Goal: Contribute content: Add original content to the website for others to see

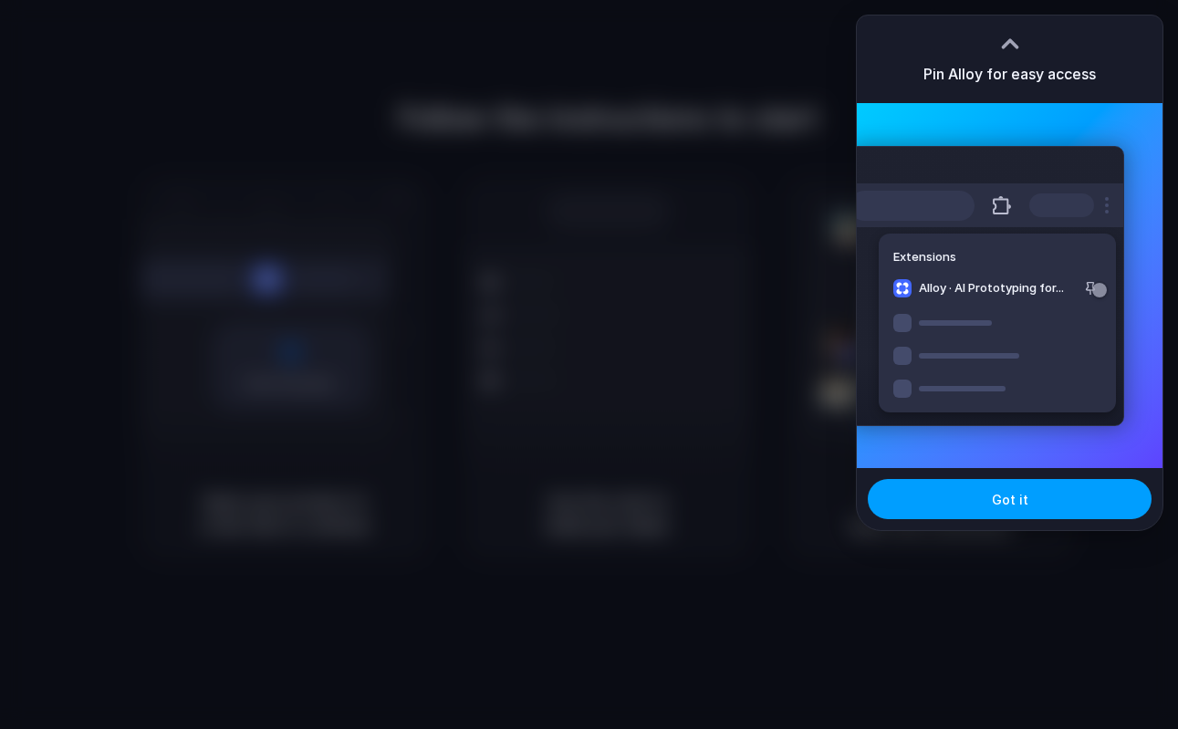
click at [1000, 491] on span "Got it" at bounding box center [1010, 499] width 37 height 19
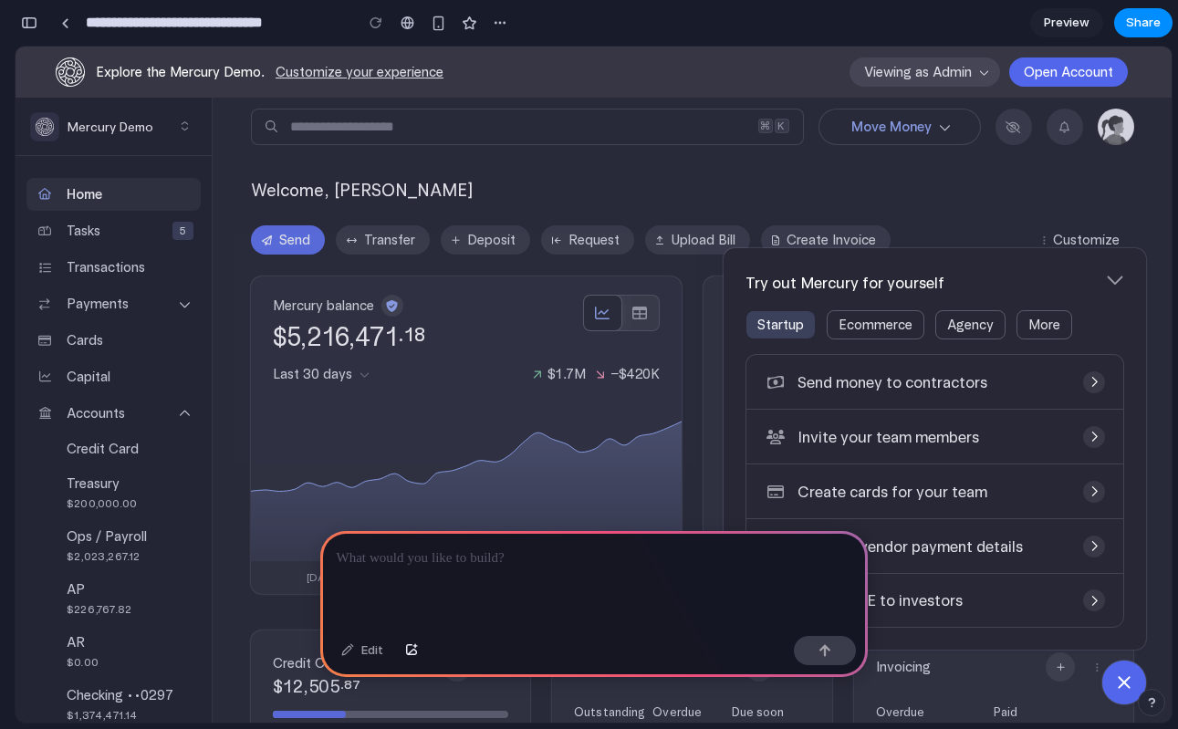
click at [187, 305] on div at bounding box center [594, 410] width 1157 height 625
click at [176, 298] on div at bounding box center [594, 410] width 1157 height 625
click at [420, 566] on p at bounding box center [594, 559] width 515 height 22
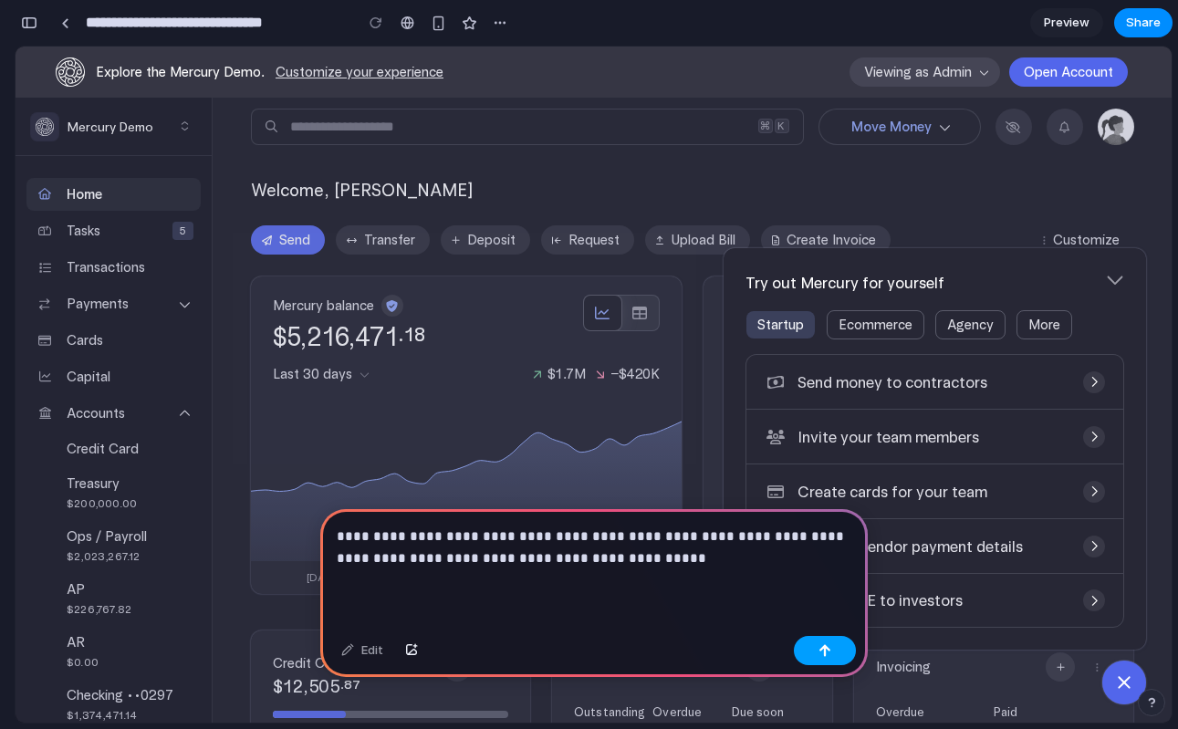
click at [826, 648] on div "button" at bounding box center [825, 650] width 13 height 13
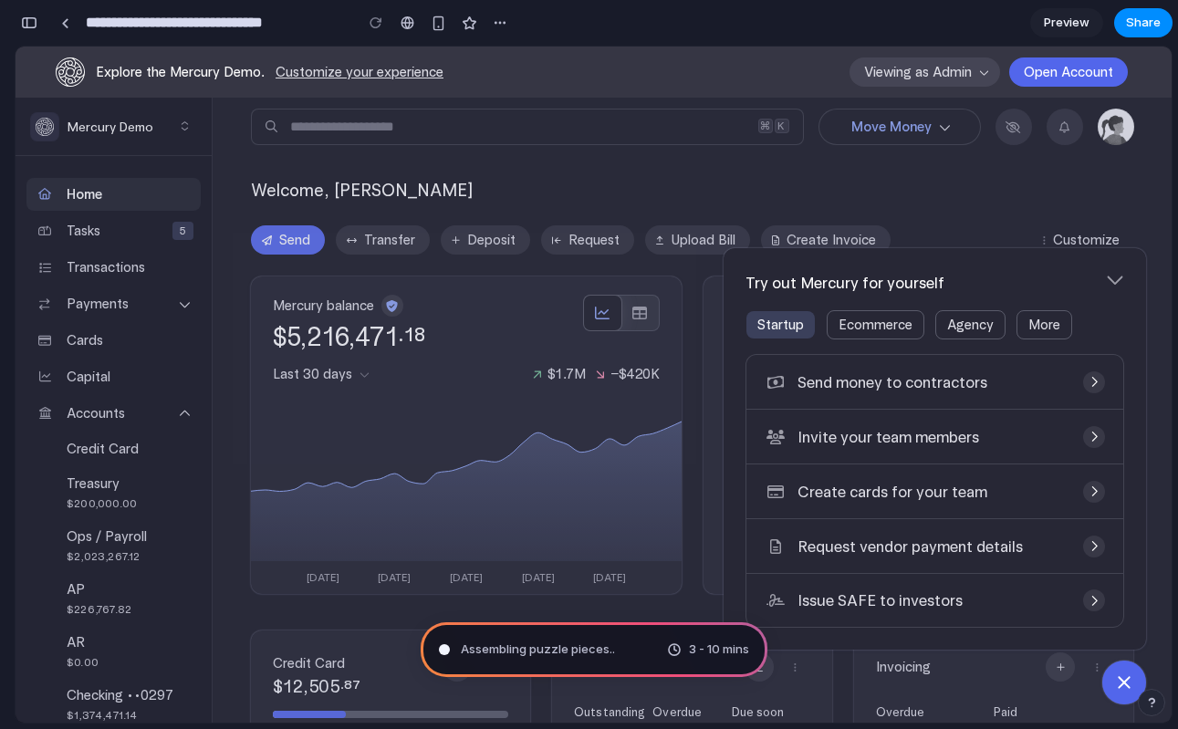
type input "**********"
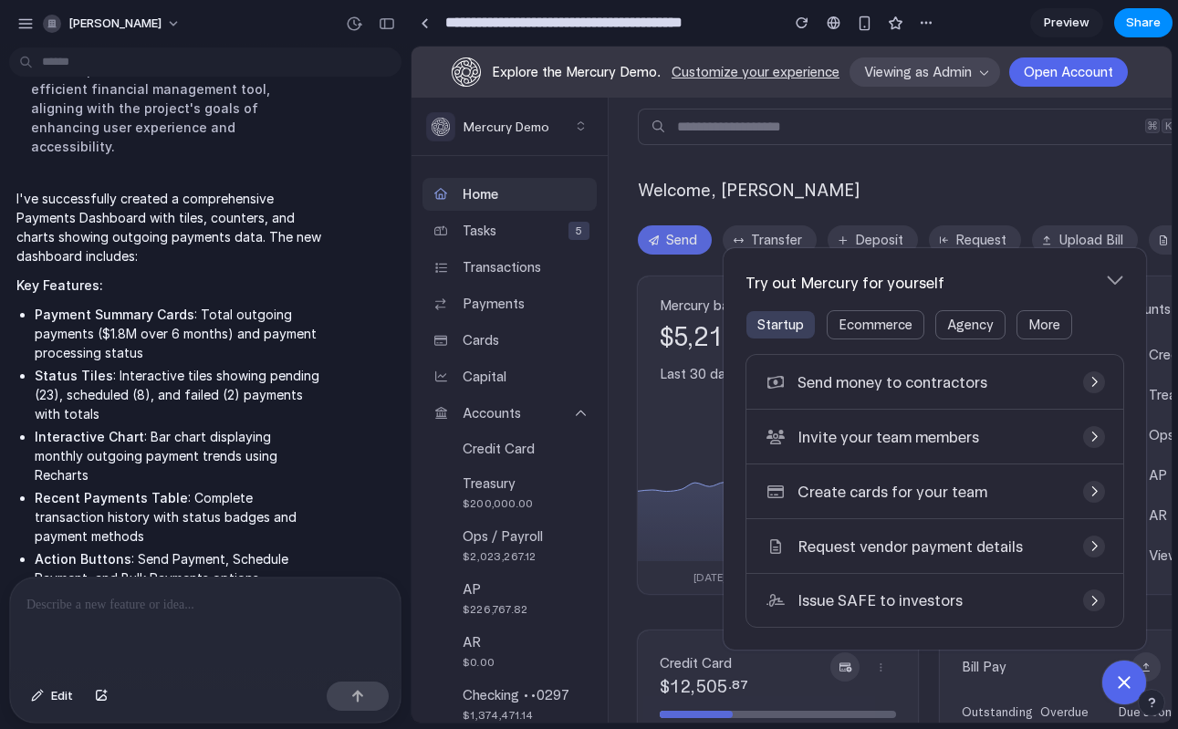
scroll to position [477, 0]
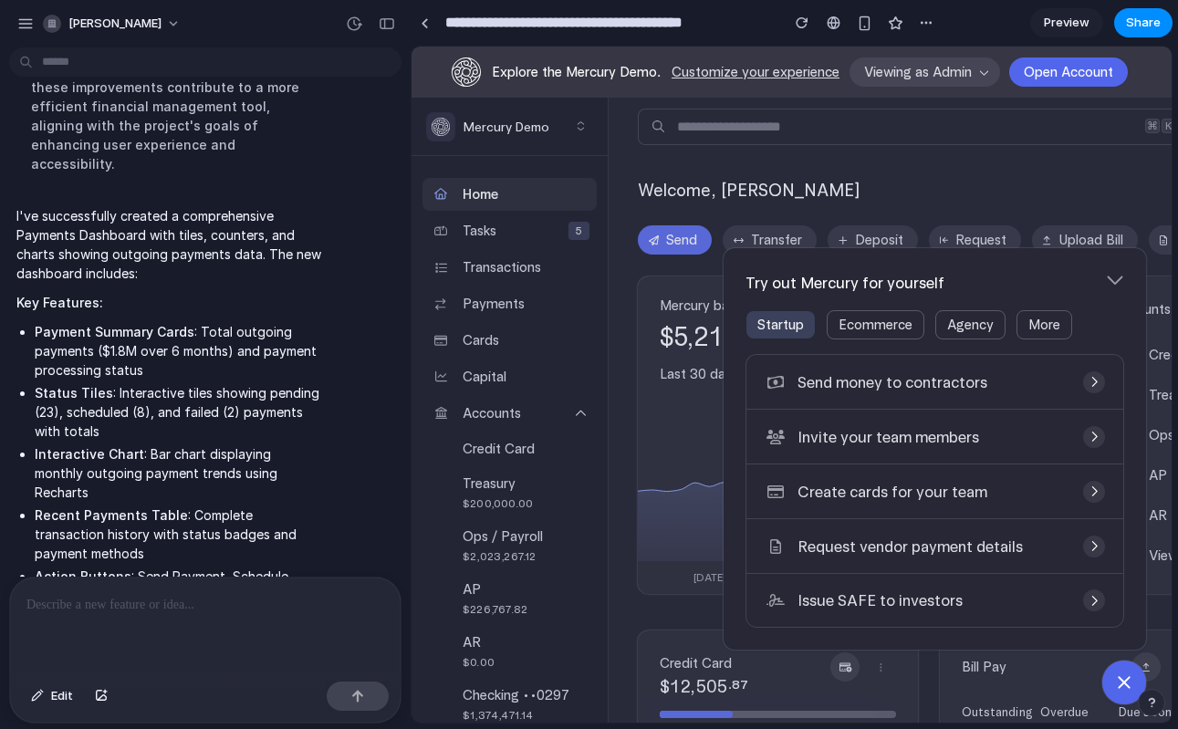
click at [1114, 279] on icon "button" at bounding box center [1115, 279] width 18 height 18
click at [1112, 281] on icon "button" at bounding box center [1116, 281] width 16 height 8
click at [276, 506] on li "Recent Payments Table : Complete transaction history with status badges and pay…" at bounding box center [178, 535] width 287 height 58
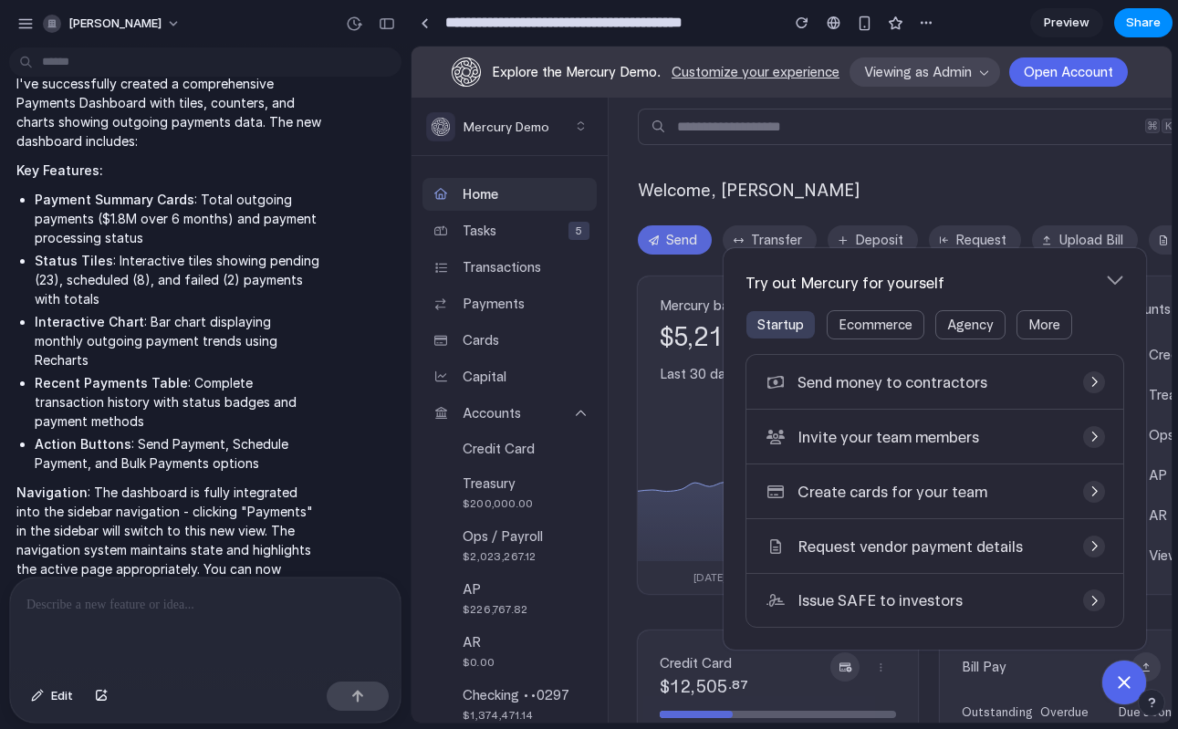
scroll to position [611, 0]
click at [204, 628] on div at bounding box center [205, 626] width 391 height 97
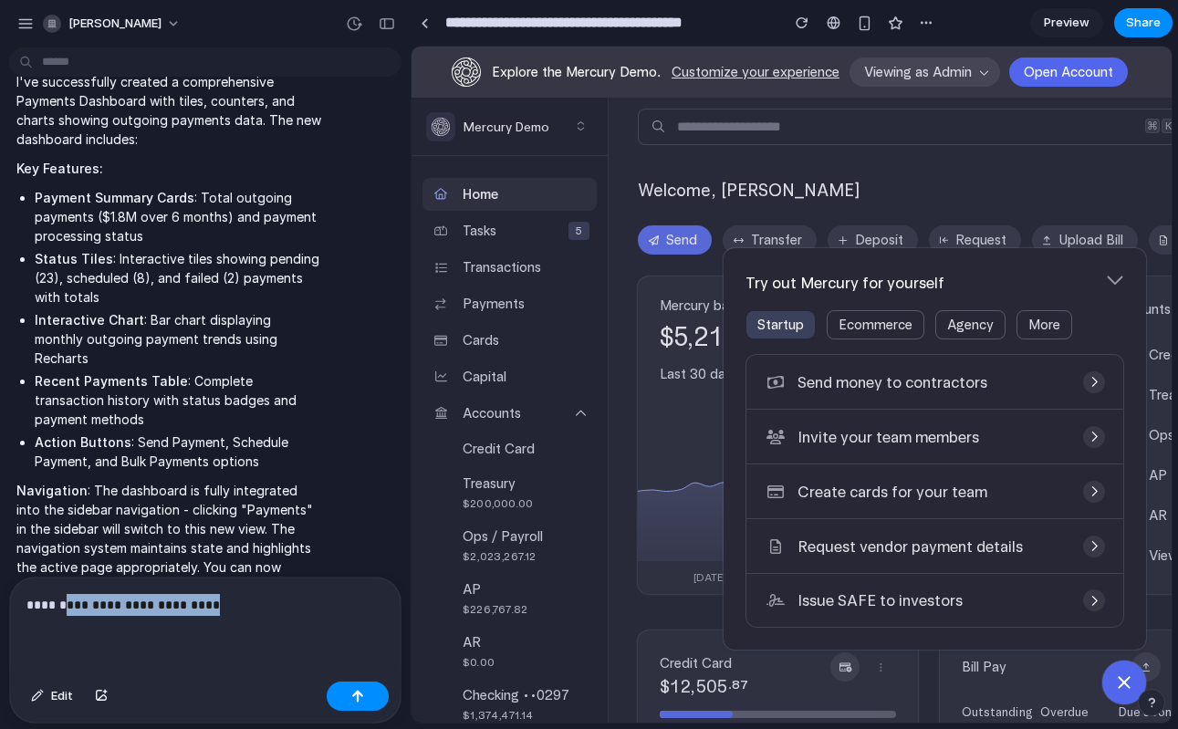
drag, startPoint x: 68, startPoint y: 597, endPoint x: 335, endPoint y: 597, distance: 267.5
click at [335, 597] on p "**********" at bounding box center [205, 605] width 358 height 22
click at [355, 694] on div "button" at bounding box center [357, 696] width 13 height 13
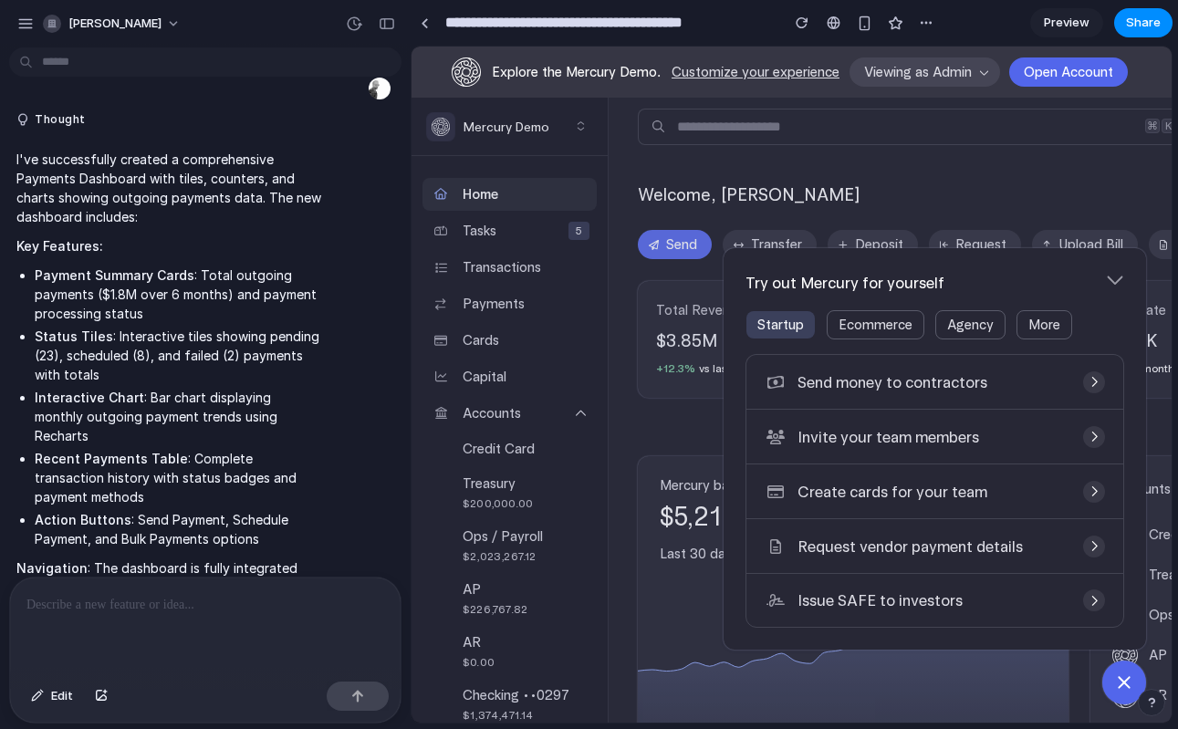
scroll to position [0, 0]
